Goal: Task Accomplishment & Management: Use online tool/utility

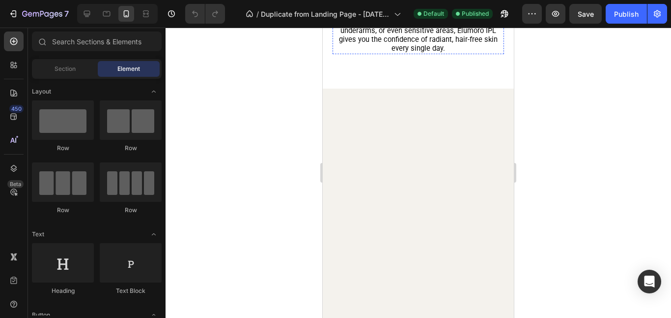
scroll to position [1251, 0]
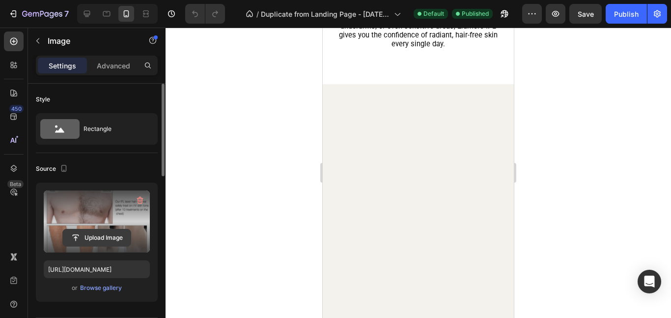
click at [118, 236] on input "file" at bounding box center [97, 237] width 68 height 17
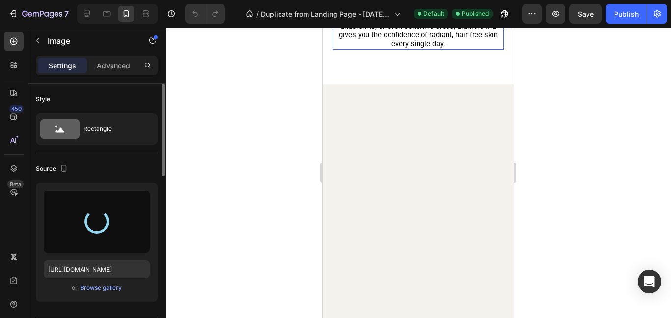
type input "[URL][DOMAIN_NAME]"
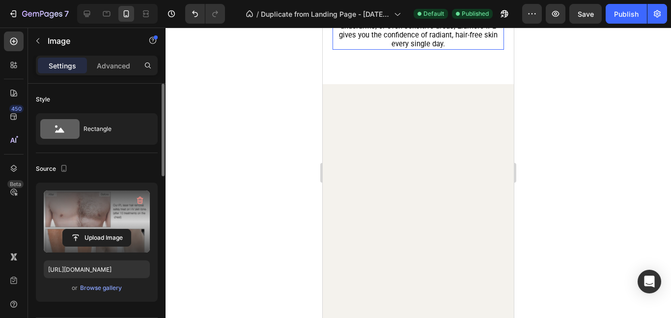
scroll to position [1254, 0]
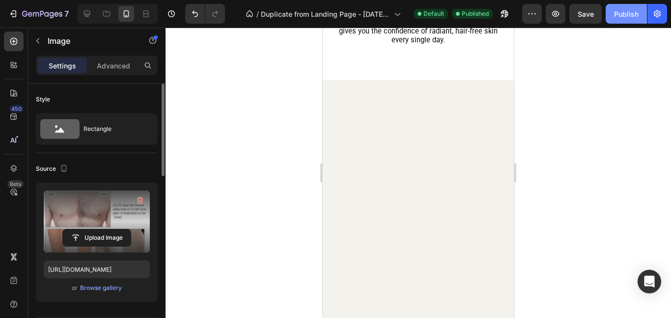
click at [625, 15] on div "Publish" at bounding box center [626, 14] width 25 height 10
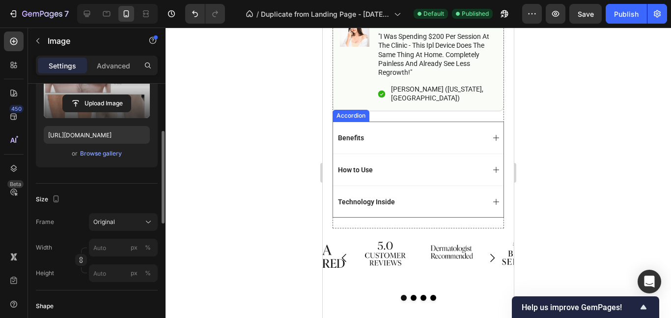
scroll to position [574, 0]
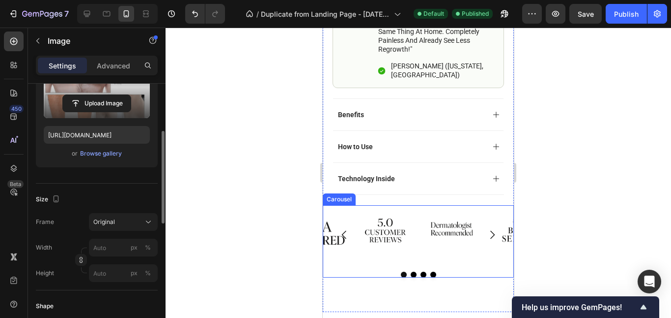
click at [394, 251] on div "Image" at bounding box center [385, 234] width 58 height 58
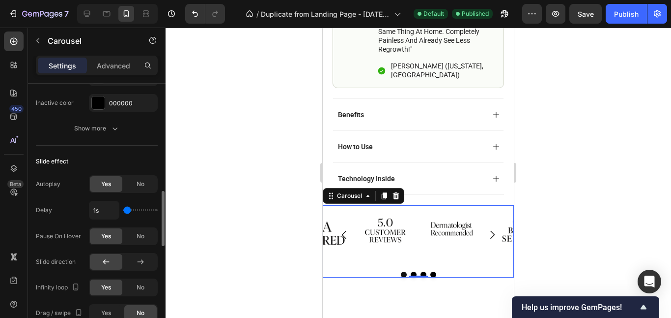
scroll to position [563, 0]
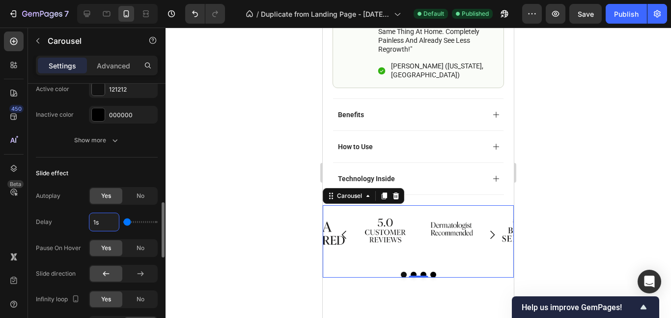
click at [107, 222] on input "1s" at bounding box center [103, 222] width 29 height 18
type input "1.5s"
type input "1.5"
click at [624, 18] on div "Publish" at bounding box center [626, 14] width 25 height 10
click at [102, 222] on input "1.5s" at bounding box center [103, 222] width 29 height 18
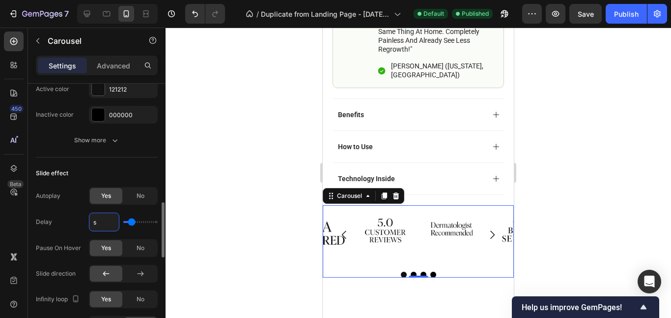
type input "1s"
type input "1"
type input "1.3s"
type input "1.3"
type input "1.3s"
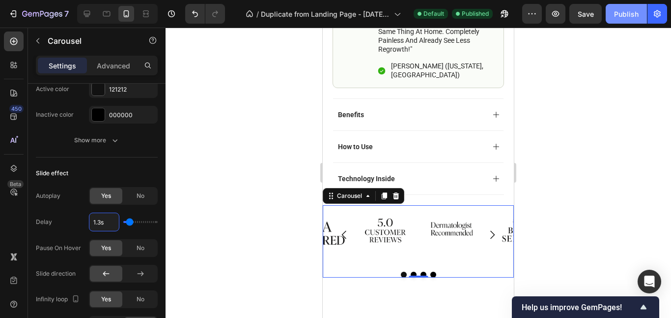
click at [619, 18] on div "Publish" at bounding box center [626, 14] width 25 height 10
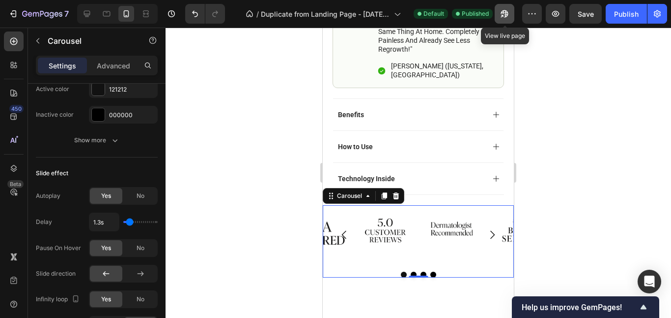
click at [509, 14] on icon "button" at bounding box center [505, 14] width 10 height 10
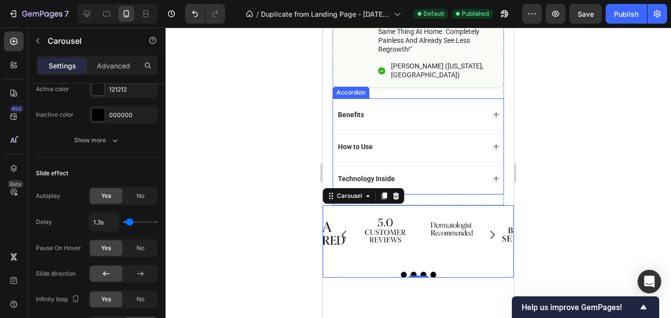
scroll to position [0, 0]
